Goal: Information Seeking & Learning: Find specific page/section

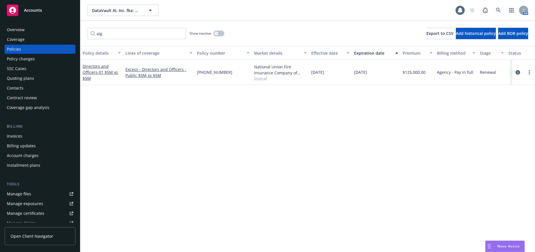
click at [17, 136] on div "Invoices" at bounding box center [14, 135] width 15 height 9
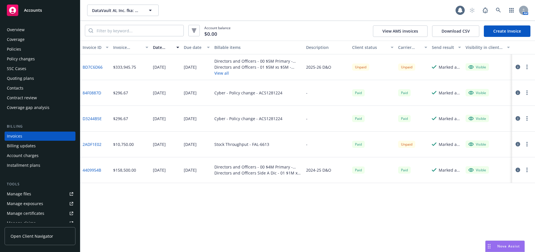
scroll to position [1, 0]
click at [13, 48] on div "Policies" at bounding box center [14, 47] width 14 height 9
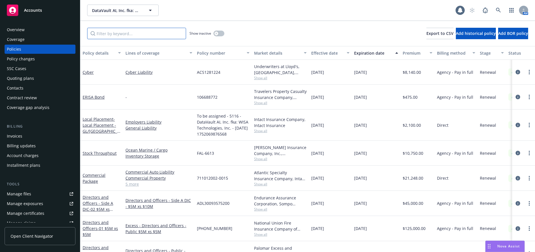
click at [121, 37] on input "Filter by keyword..." at bounding box center [136, 33] width 99 height 11
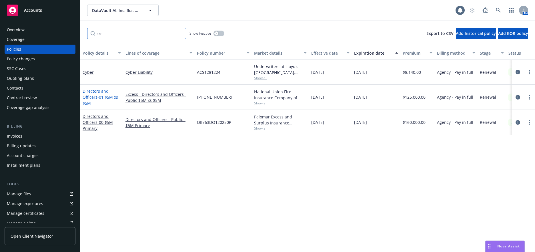
type input "crc"
click at [109, 98] on span "- 01 $5M xs $5M" at bounding box center [100, 99] width 35 height 11
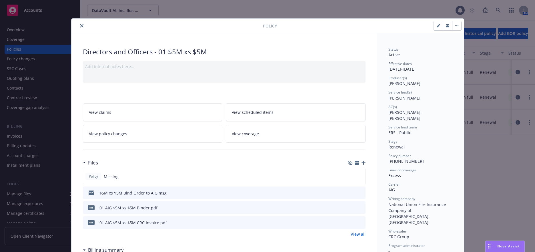
click at [80, 26] on icon "close" at bounding box center [81, 25] width 3 height 3
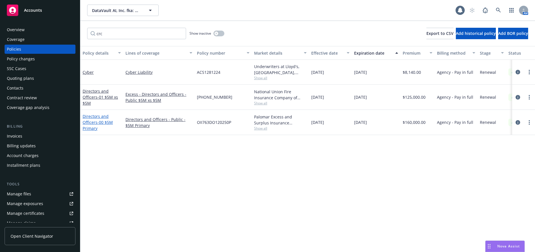
click at [104, 122] on span "- 00 $5M Primary" at bounding box center [98, 124] width 30 height 11
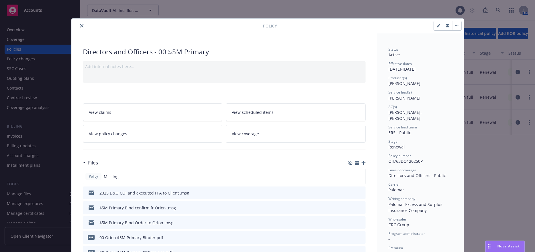
click at [80, 26] on icon "close" at bounding box center [81, 25] width 3 height 3
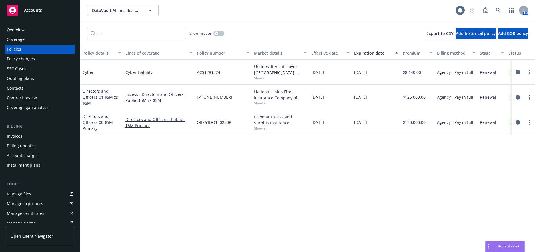
click at [19, 135] on div "Invoices" at bounding box center [14, 135] width 15 height 9
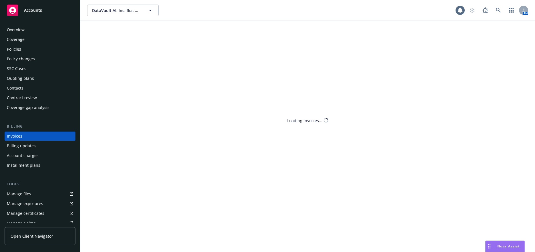
scroll to position [1, 0]
